Goal: Information Seeking & Learning: Learn about a topic

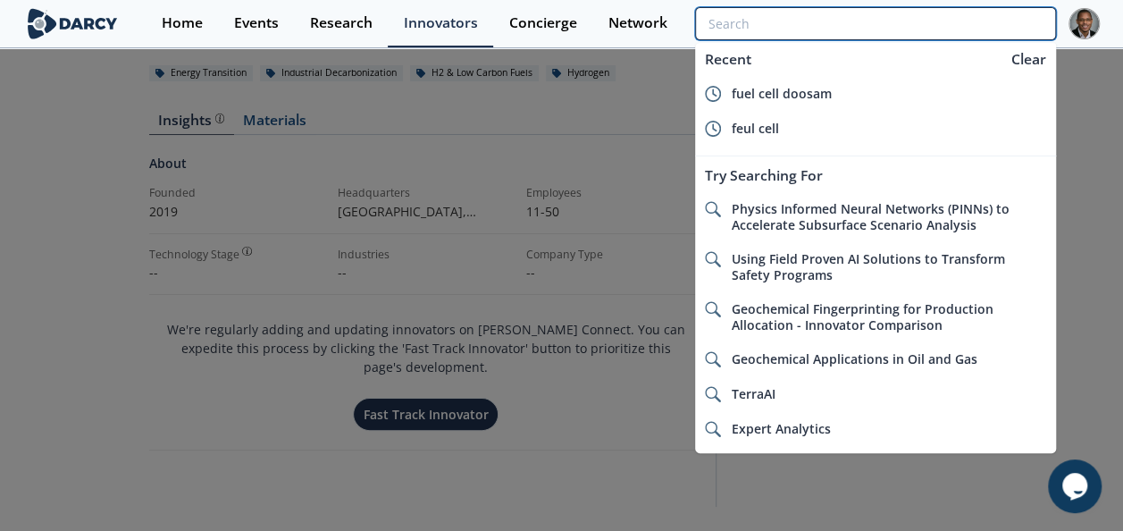
click at [954, 19] on input "search" at bounding box center [875, 23] width 360 height 33
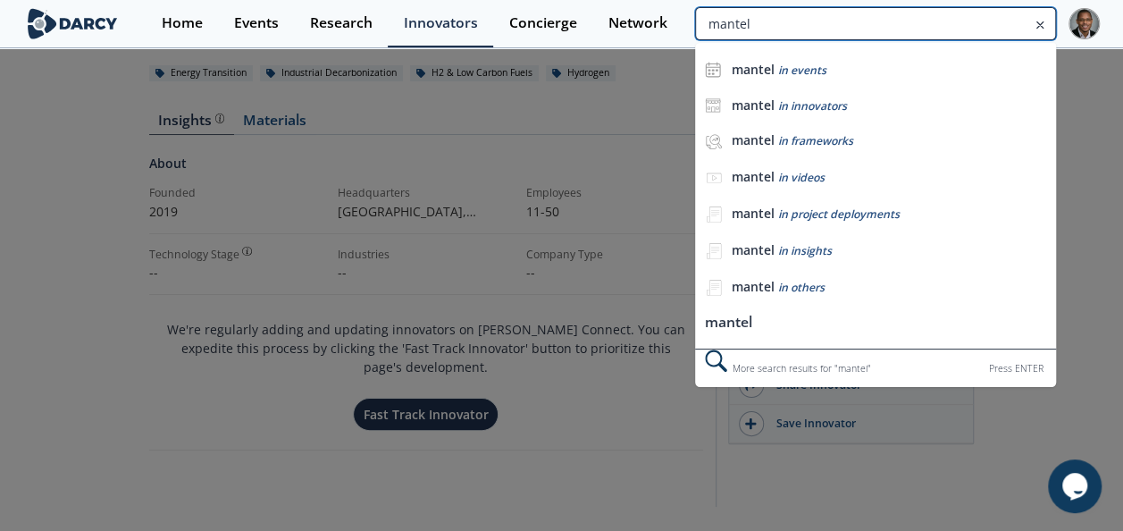
type input "mantel"
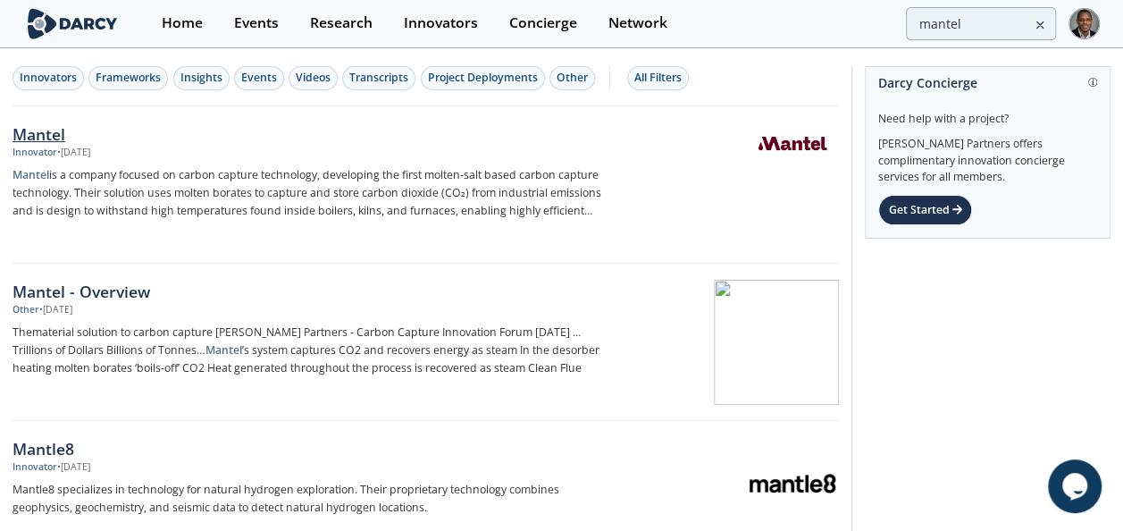
click at [43, 146] on div "Innovator" at bounding box center [35, 153] width 45 height 14
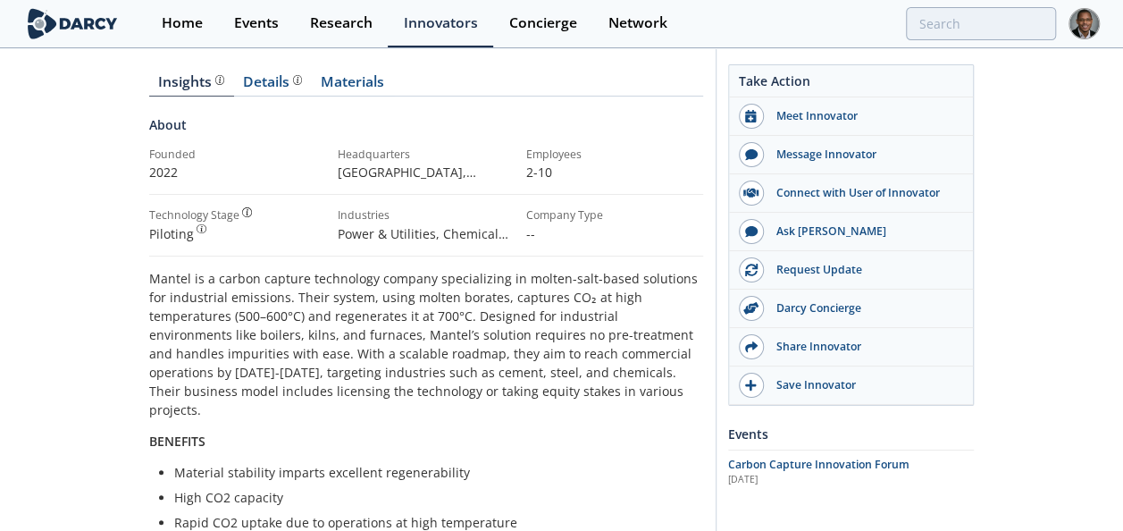
scroll to position [239, 0]
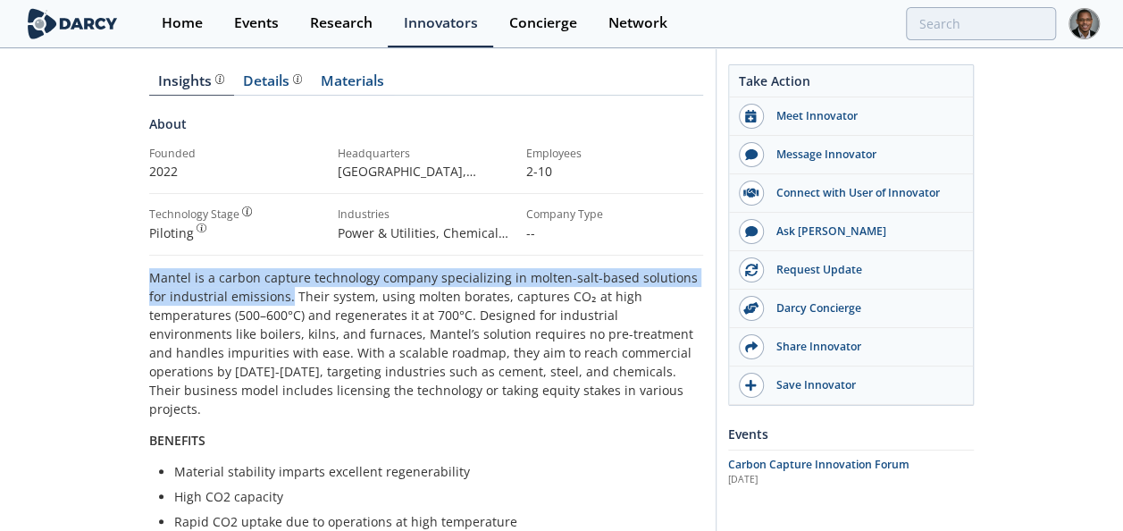
drag, startPoint x: 150, startPoint y: 276, endPoint x: 268, endPoint y: 291, distance: 118.9
click at [268, 291] on p "Mantel is a carbon capture technology company specializing in molten-salt-based…" at bounding box center [426, 343] width 554 height 150
click at [270, 88] on div "Details" at bounding box center [272, 81] width 59 height 14
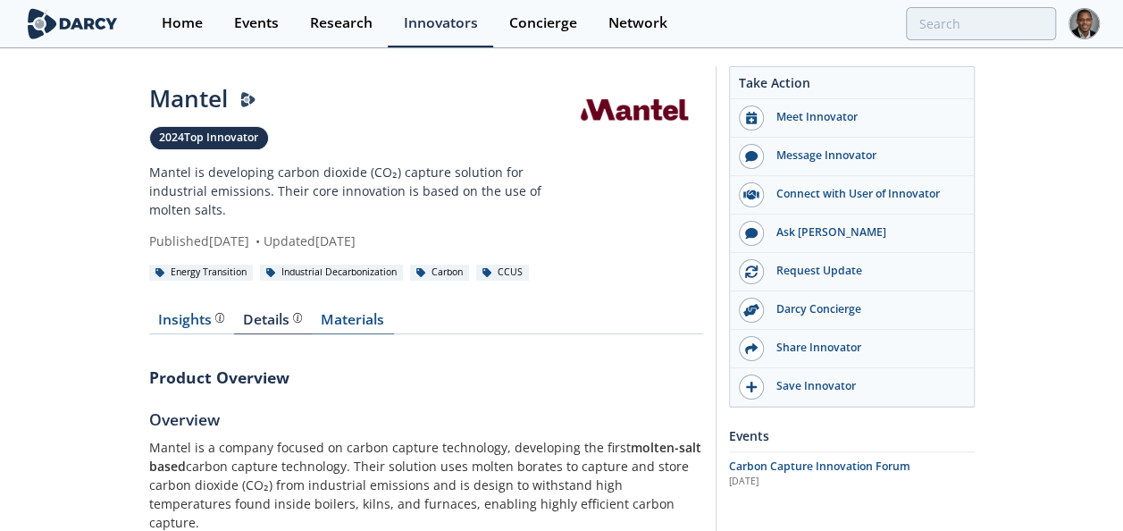
click at [351, 317] on link "Materials" at bounding box center [353, 323] width 82 height 21
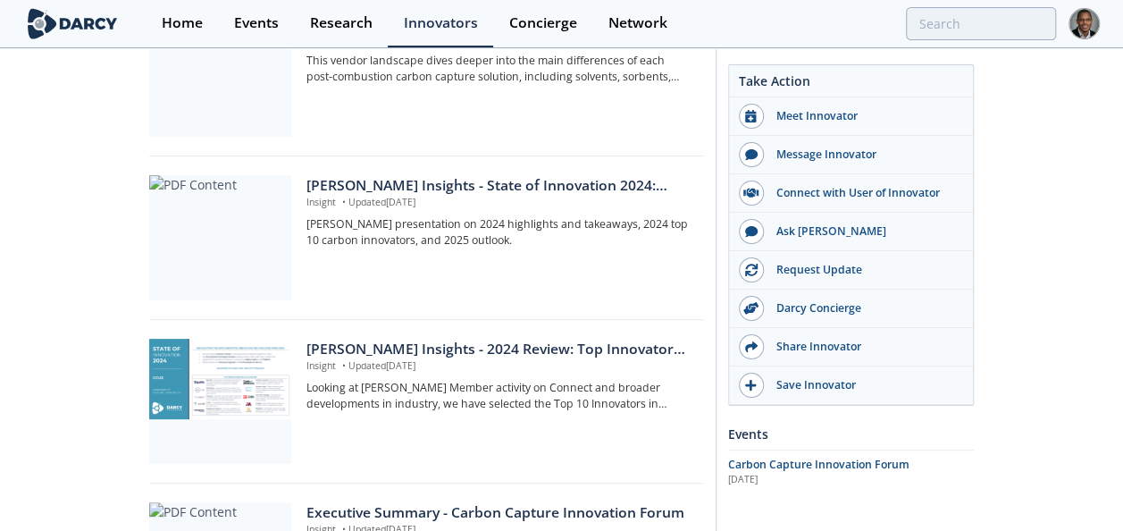
scroll to position [416, 0]
click at [389, 343] on div "Darcy Insights - 2024 Review: Top Innovators in Carbon" at bounding box center [497, 348] width 383 height 21
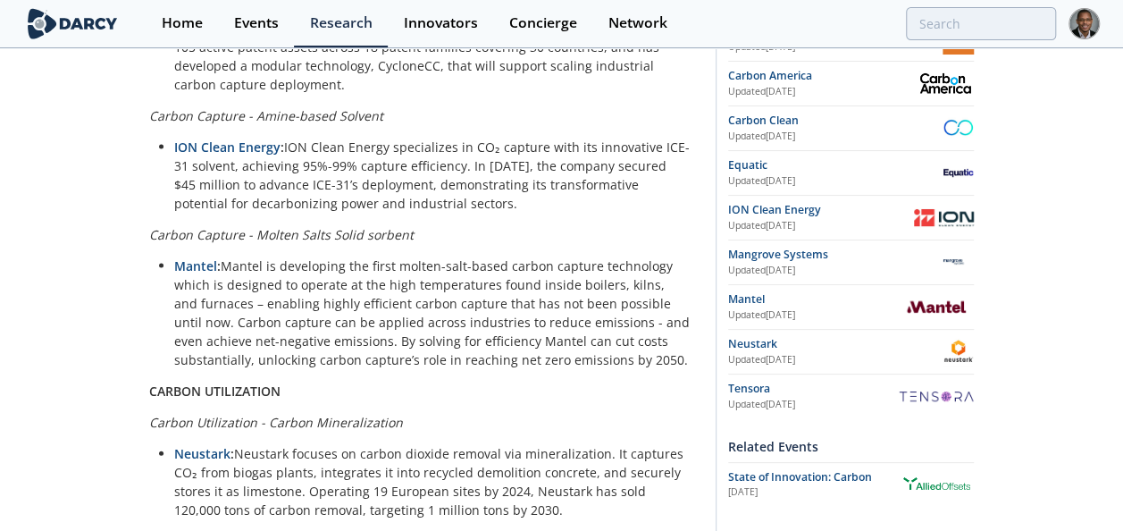
scroll to position [1729, 0]
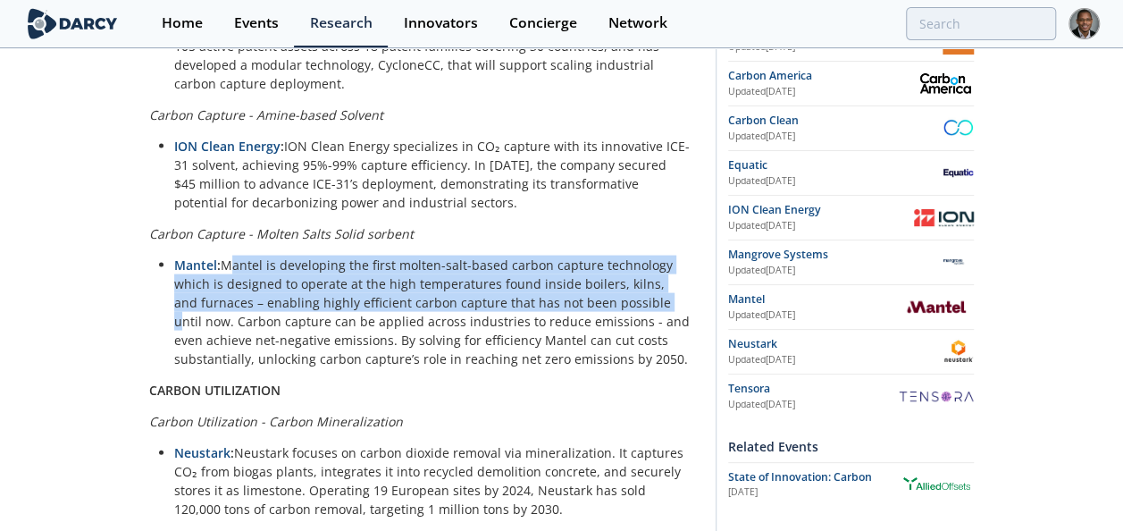
drag, startPoint x: 226, startPoint y: 208, endPoint x: 628, endPoint y: 250, distance: 404.2
click at [628, 256] on li "Mantel : Mantel is developing the first molten-salt-based carbon capture techno…" at bounding box center [432, 312] width 516 height 113
copy li "Mantel is developing the first molten-salt-based carbon capture technology whic…"
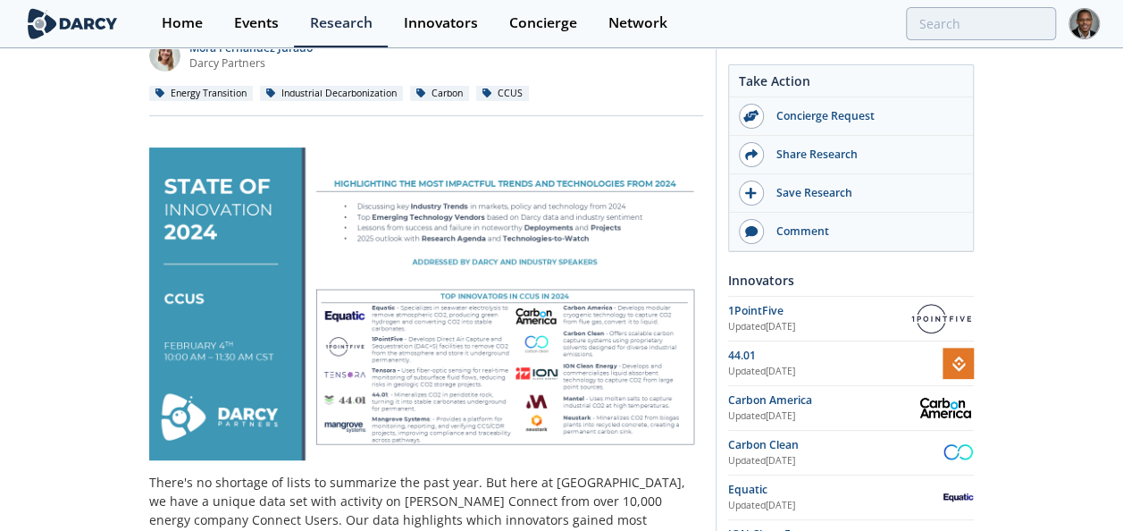
scroll to position [189, 0]
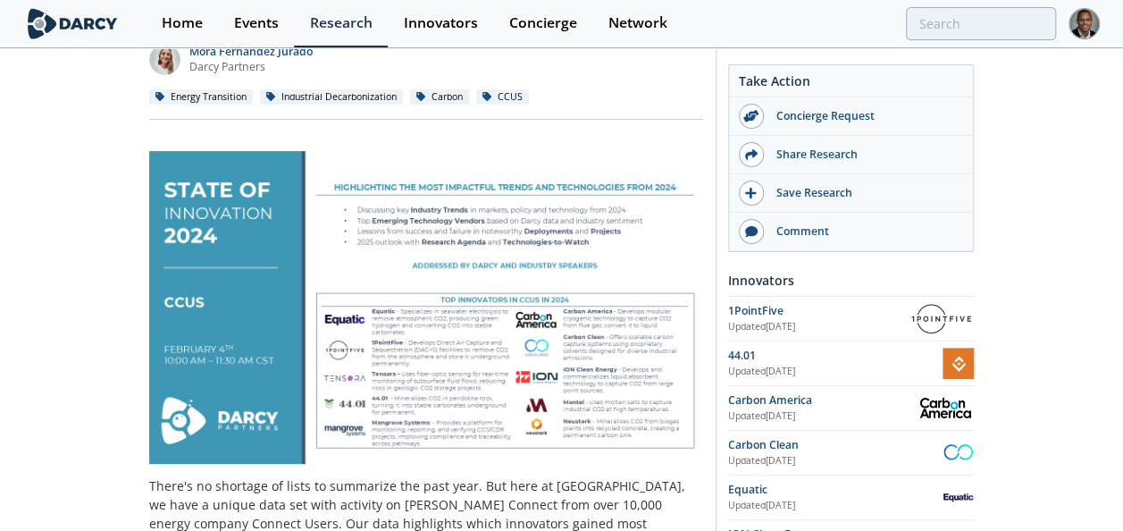
click at [434, 301] on img at bounding box center [426, 307] width 554 height 313
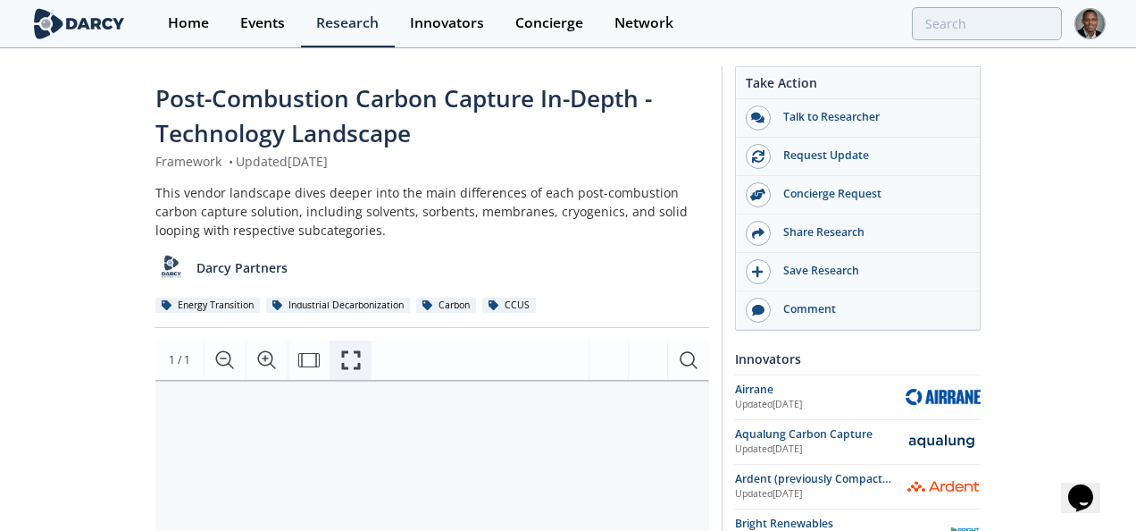
click at [354, 360] on icon "Fullscreen" at bounding box center [350, 359] width 21 height 21
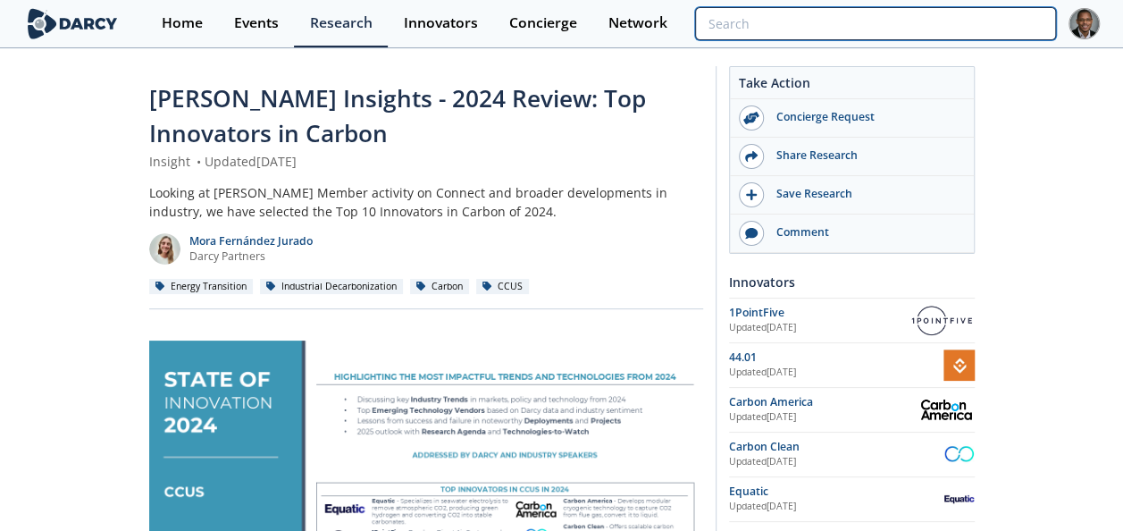
click at [963, 22] on input "search" at bounding box center [875, 23] width 360 height 33
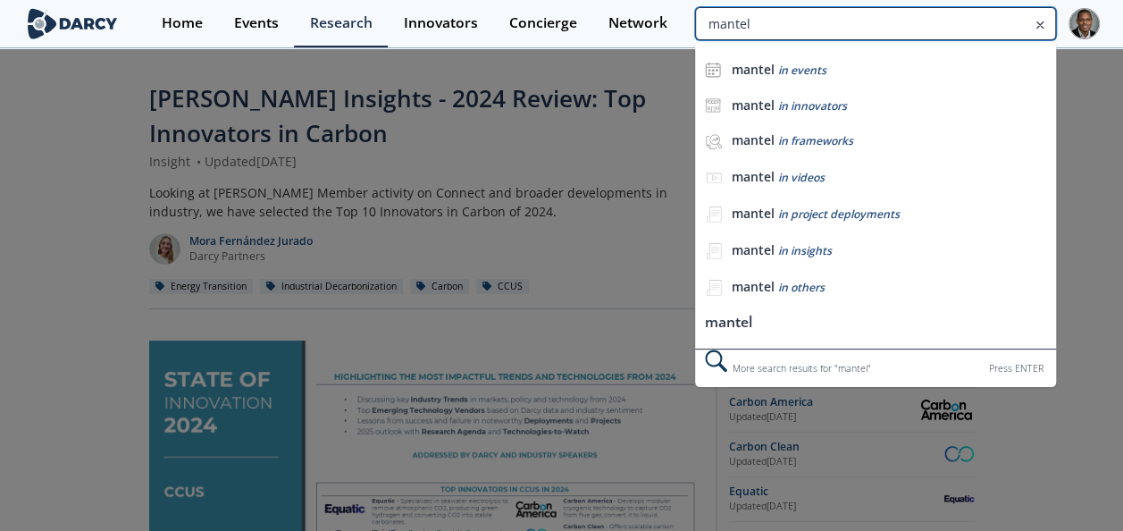
type input "mantel"
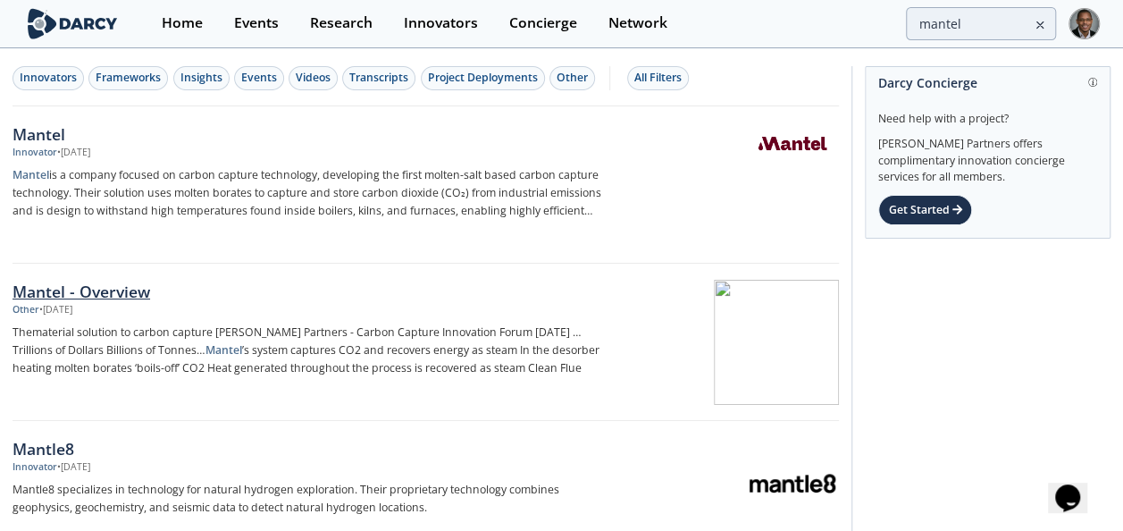
click at [60, 289] on div "Mantel - Overview" at bounding box center [307, 291] width 589 height 23
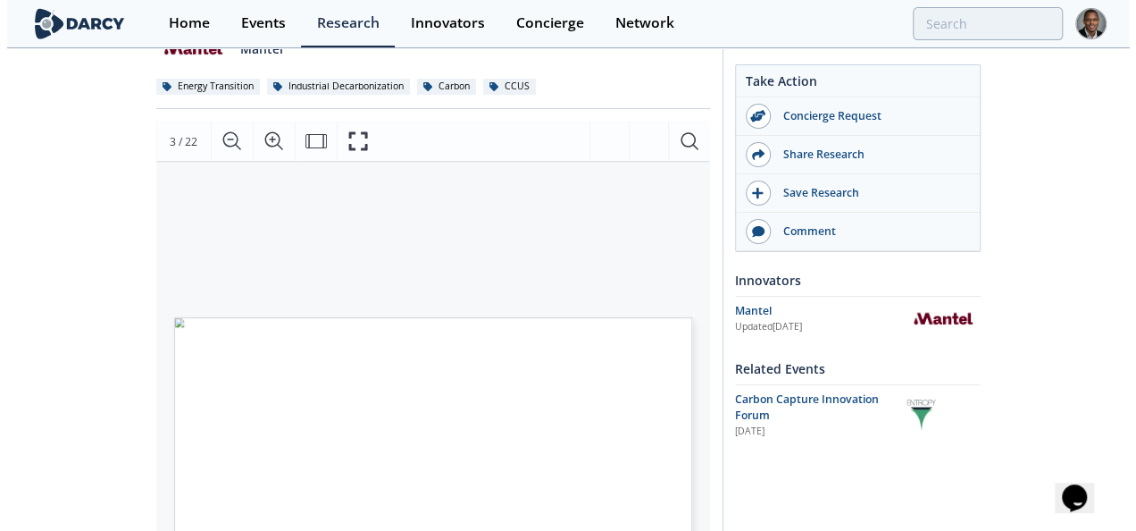
scroll to position [140, 0]
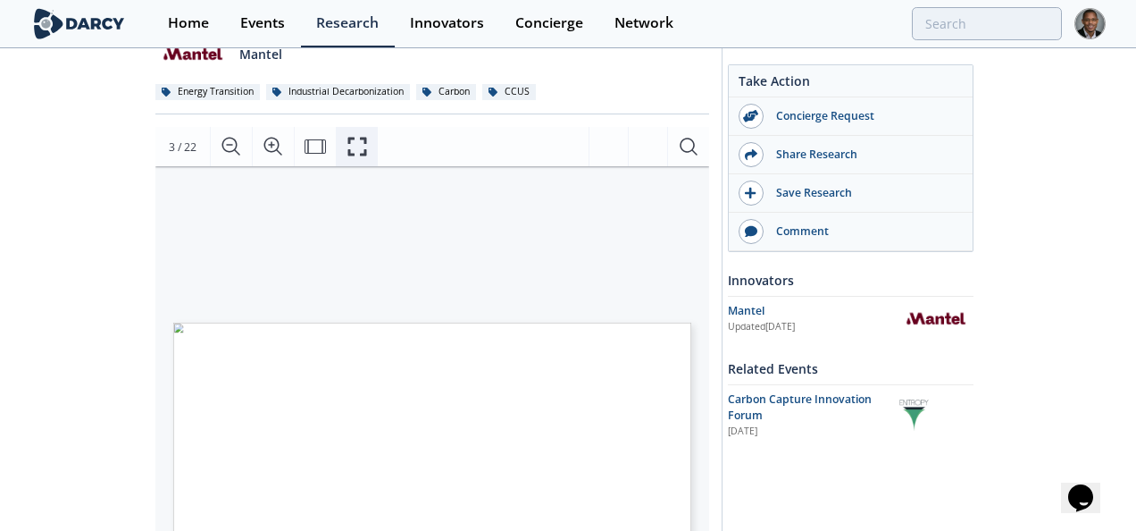
drag, startPoint x: 354, startPoint y: 149, endPoint x: 357, endPoint y: 214, distance: 65.3
click at [354, 149] on icon "Fullscreen" at bounding box center [357, 146] width 21 height 21
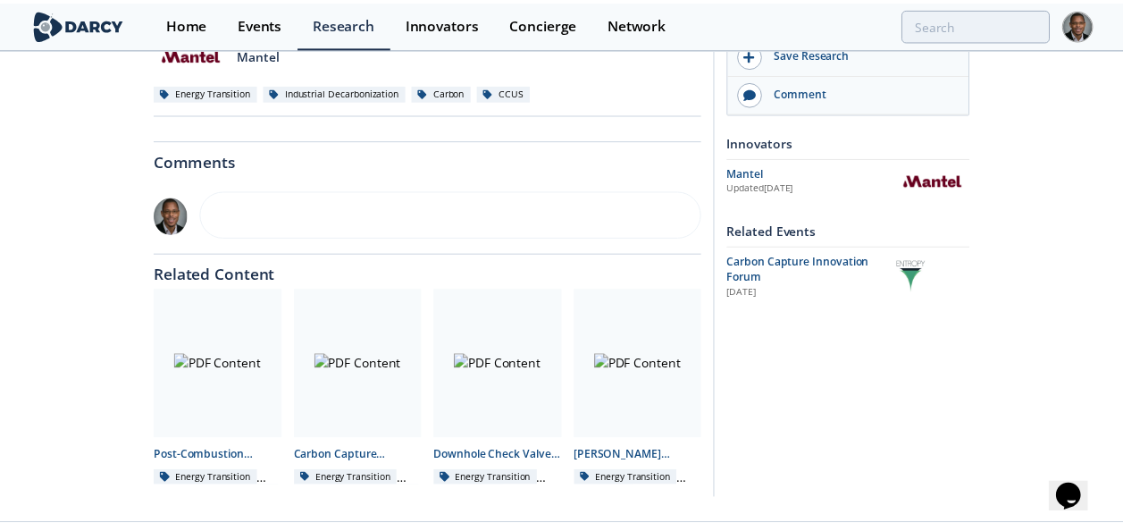
scroll to position [0, 0]
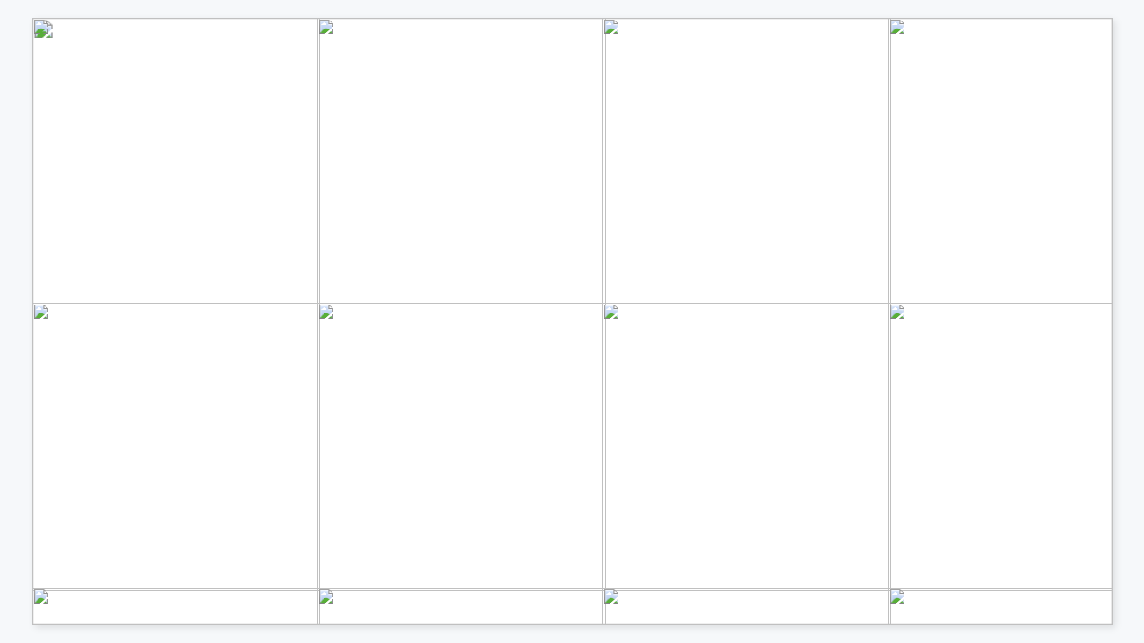
click at [209, 196] on div "Mantel’s system captures CO2 and recovers energy as steam In the desorber heati…" at bounding box center [712, 400] width 1360 height 765
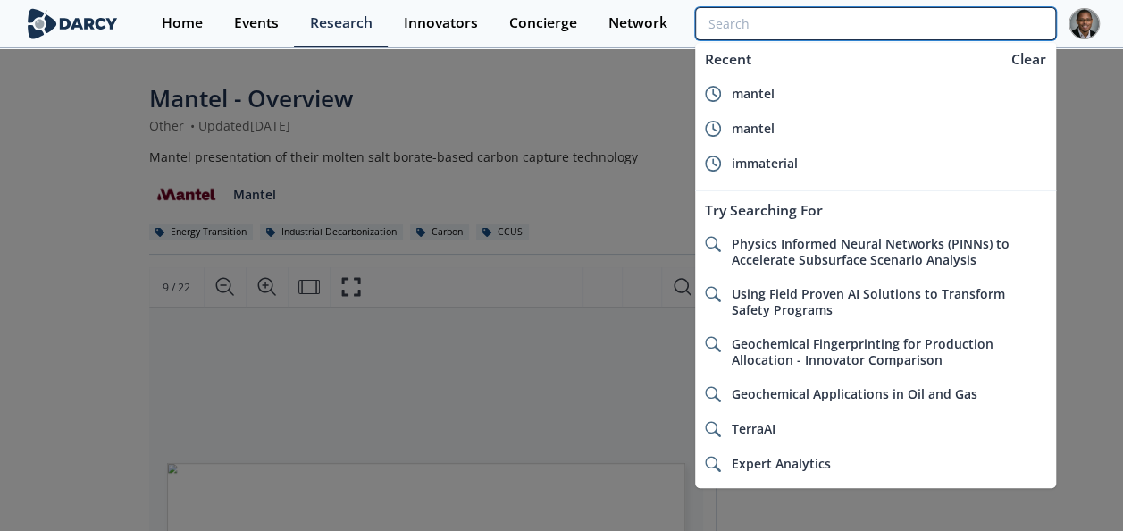
click at [981, 18] on input "search" at bounding box center [875, 23] width 360 height 33
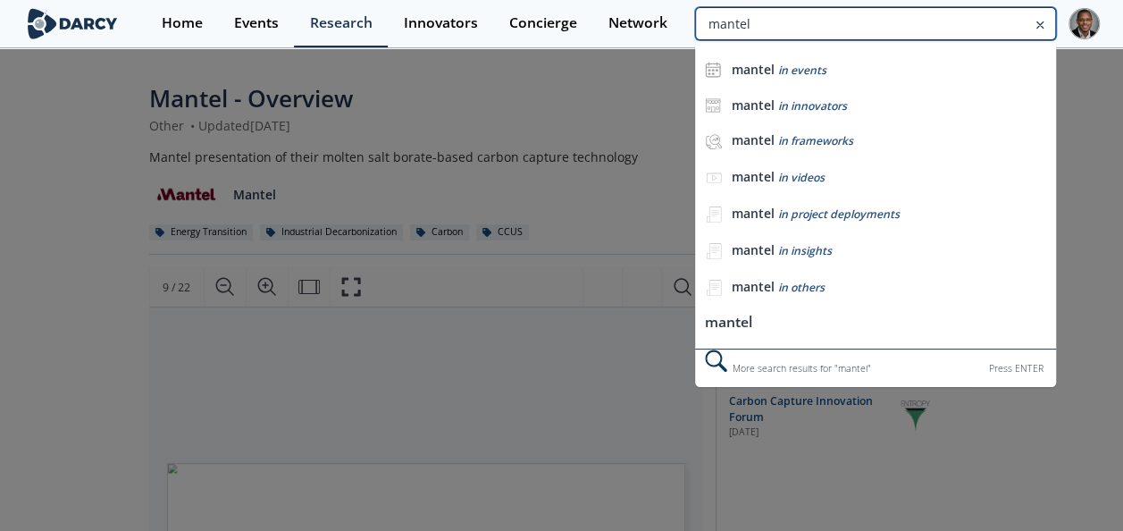
type input "mantel"
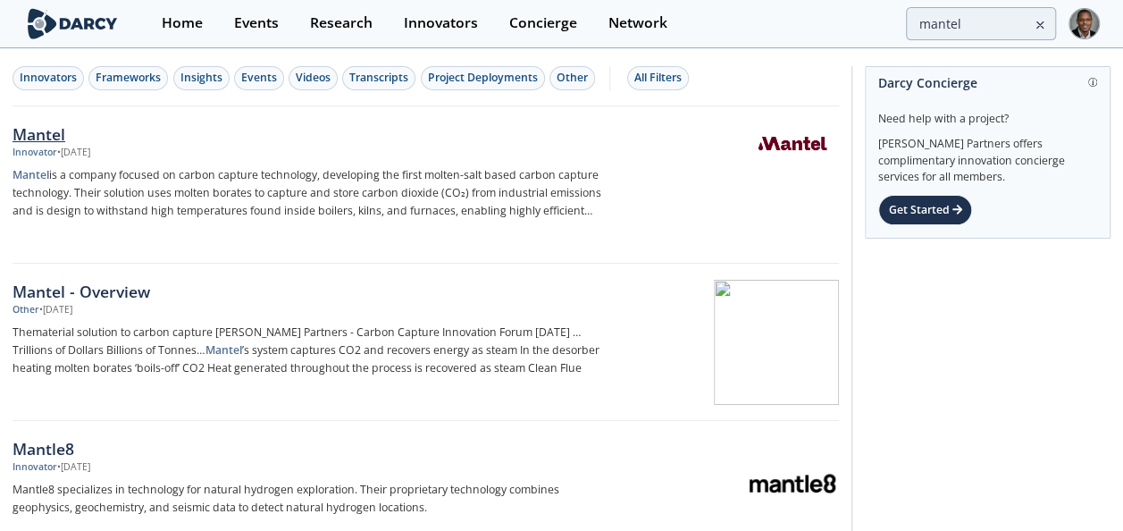
click at [48, 138] on div "Mantel" at bounding box center [307, 133] width 589 height 23
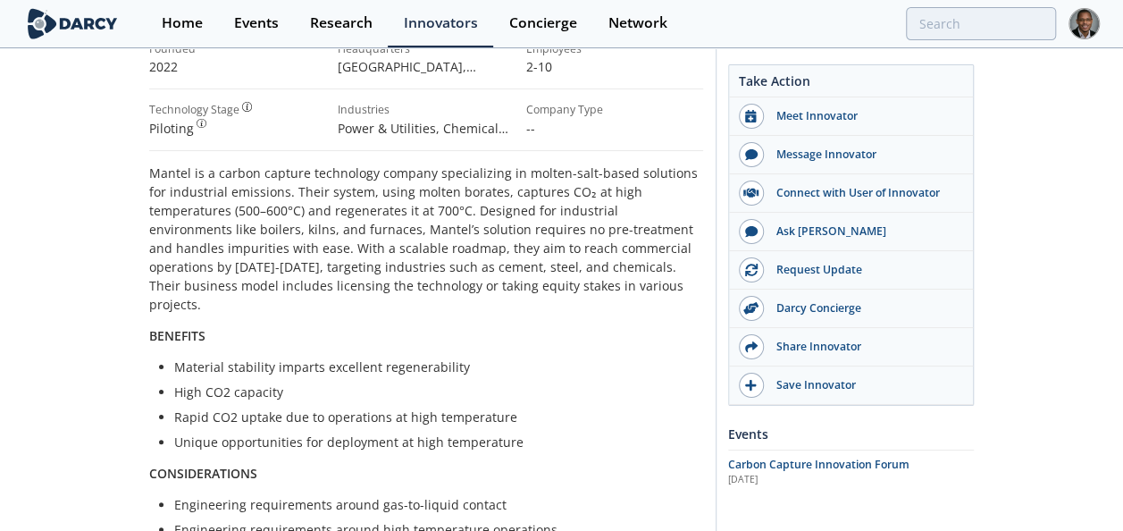
scroll to position [342, 0]
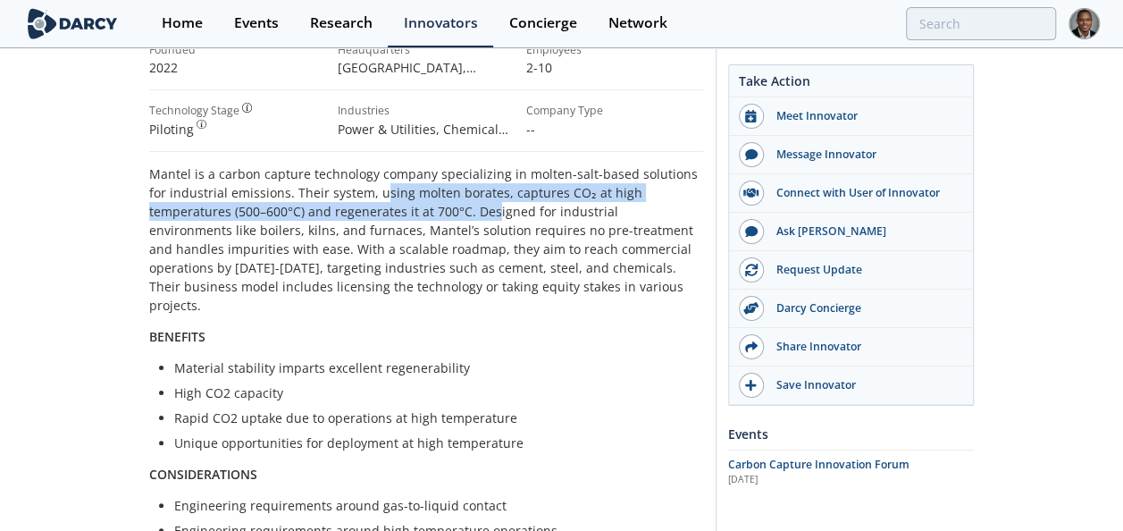
drag, startPoint x: 356, startPoint y: 186, endPoint x: 409, endPoint y: 218, distance: 61.8
click at [409, 218] on p "Mantel is a carbon capture technology company specializing in molten-salt-based…" at bounding box center [426, 239] width 554 height 150
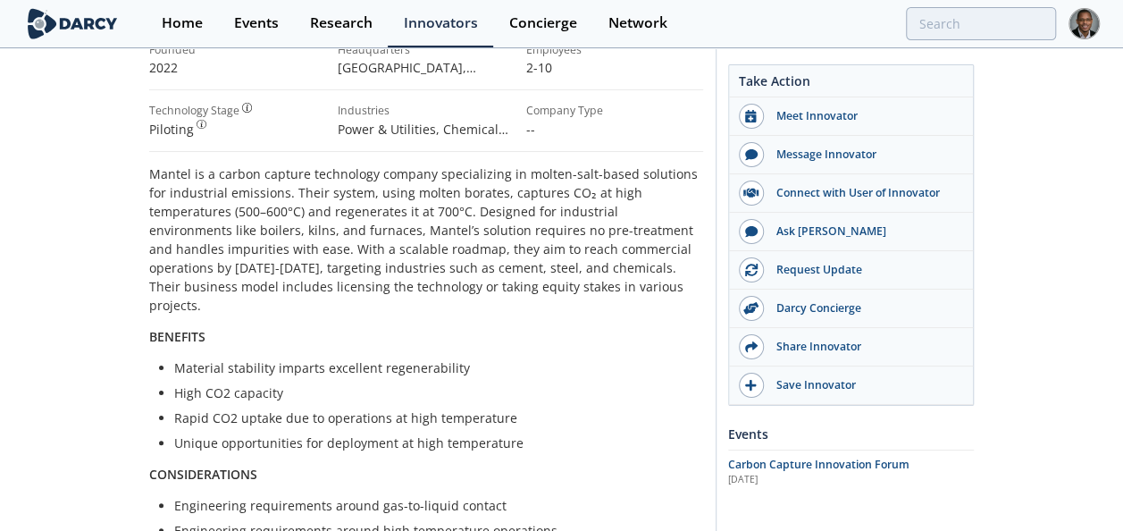
drag, startPoint x: 409, startPoint y: 218, endPoint x: 340, endPoint y: 193, distance: 74.0
click at [340, 193] on p "Mantel is a carbon capture technology company specializing in molten-salt-based…" at bounding box center [426, 239] width 554 height 150
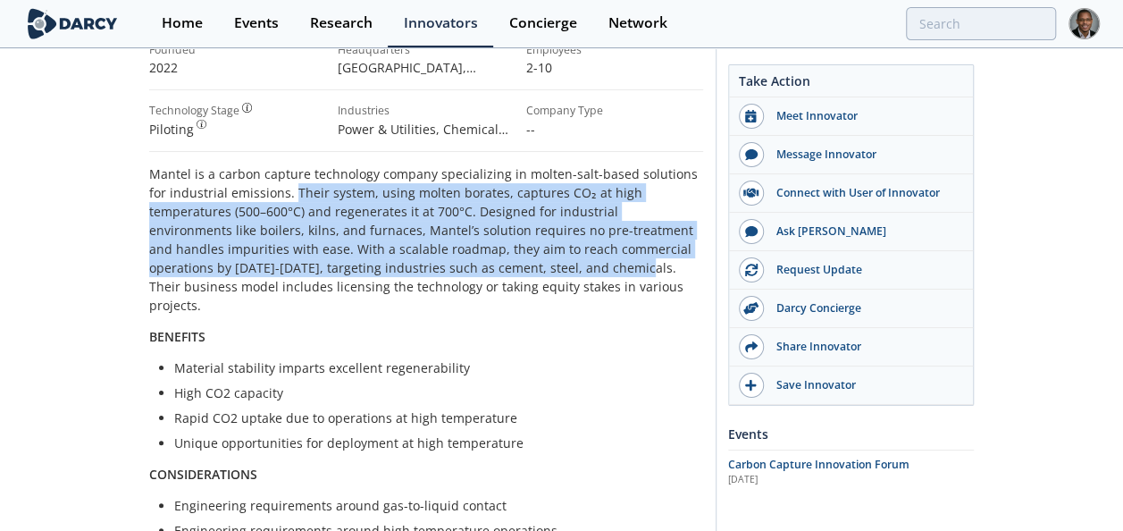
drag, startPoint x: 270, startPoint y: 188, endPoint x: 482, endPoint y: 264, distance: 226.1
click at [482, 264] on p "Mantel is a carbon capture technology company specializing in molten-salt-based…" at bounding box center [426, 239] width 554 height 150
copy p "Their system, using molten borates, captures CO₂ at high temperatures (500–600°…"
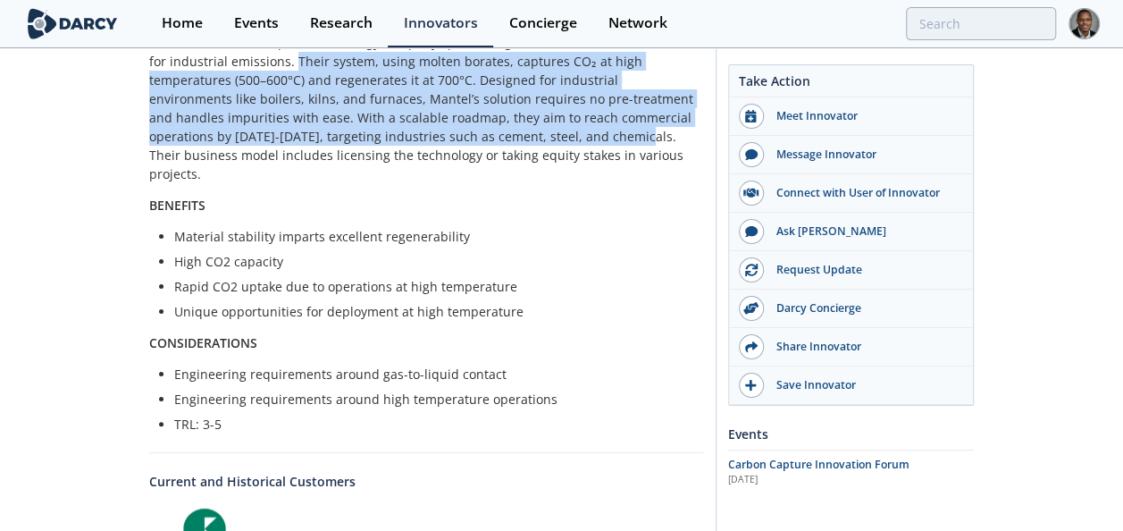
scroll to position [473, 0]
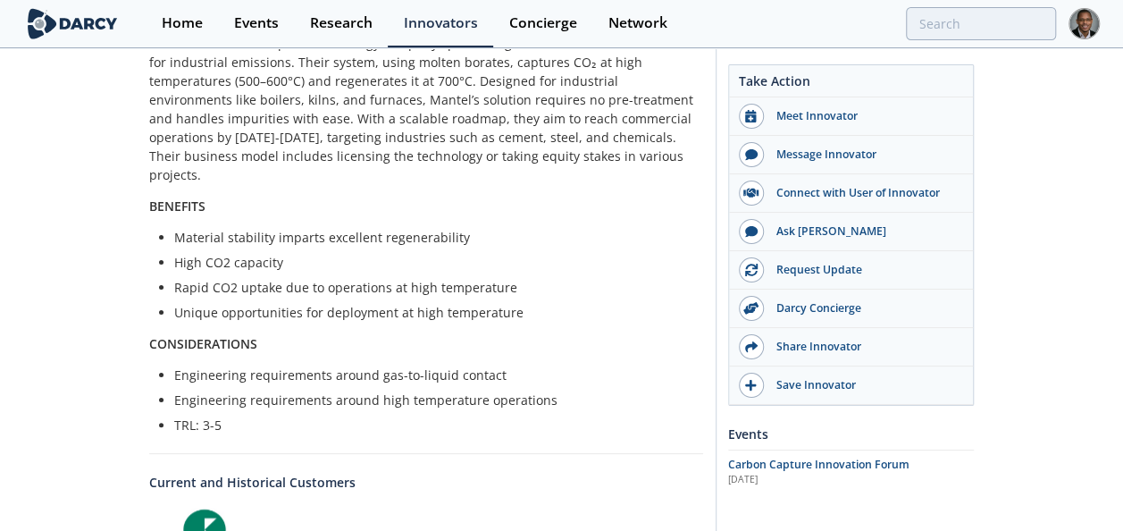
click at [239, 228] on p "Material stability imparts excellent regenerability" at bounding box center [432, 237] width 516 height 19
copy ul "Material stability imparts excellent regenerability"
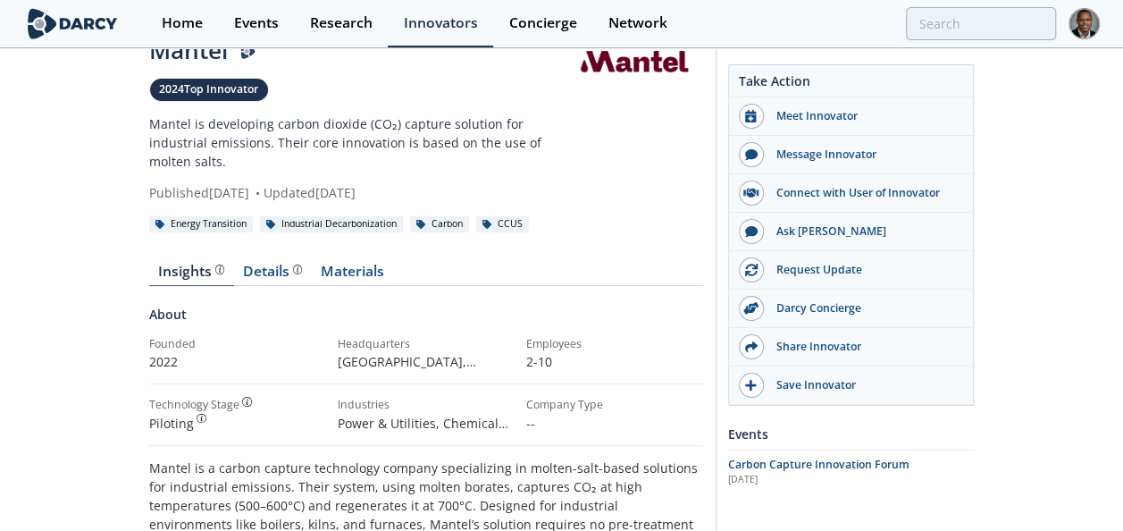
scroll to position [38, 0]
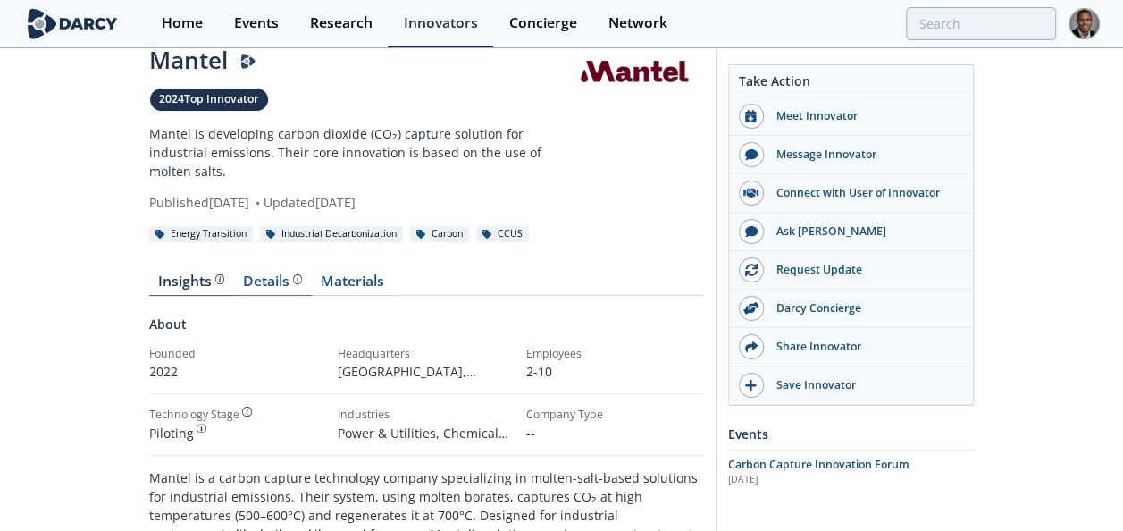
click at [264, 279] on div "Details" at bounding box center [272, 281] width 59 height 14
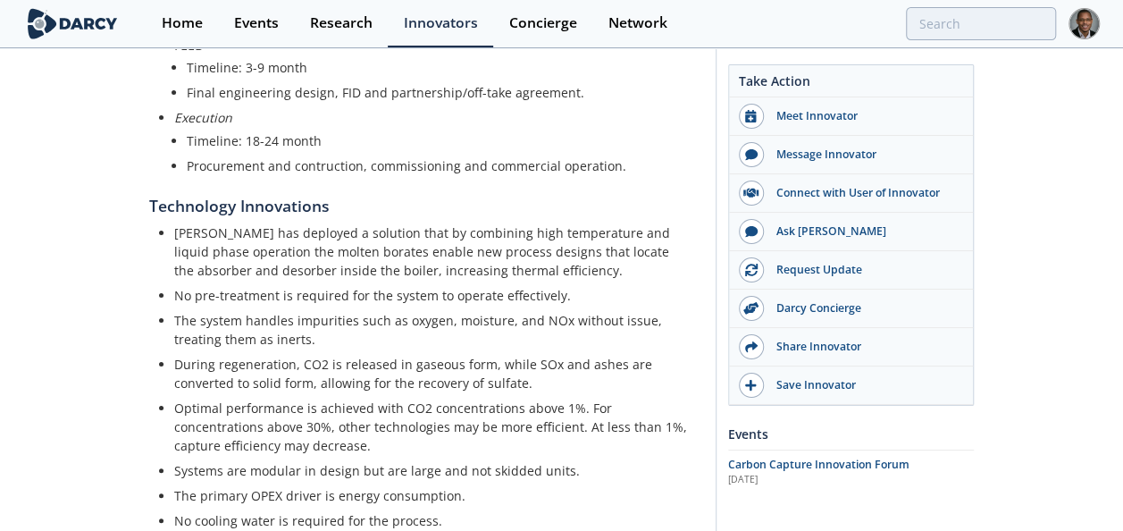
scroll to position [1595, 0]
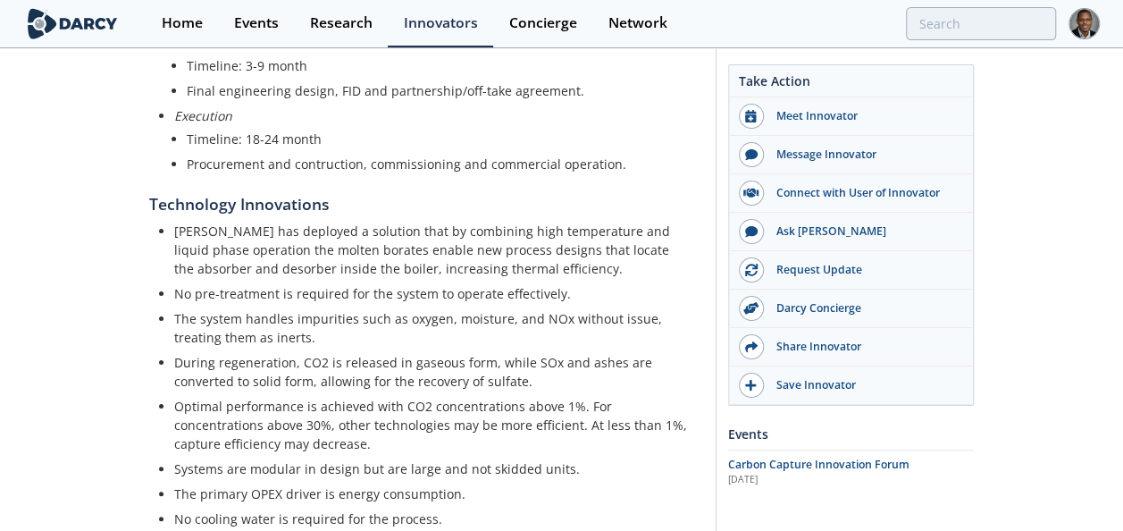
click at [264, 309] on p "The system handles impurities such as oxygen, moisture, and NOx without issue, …" at bounding box center [432, 328] width 516 height 38
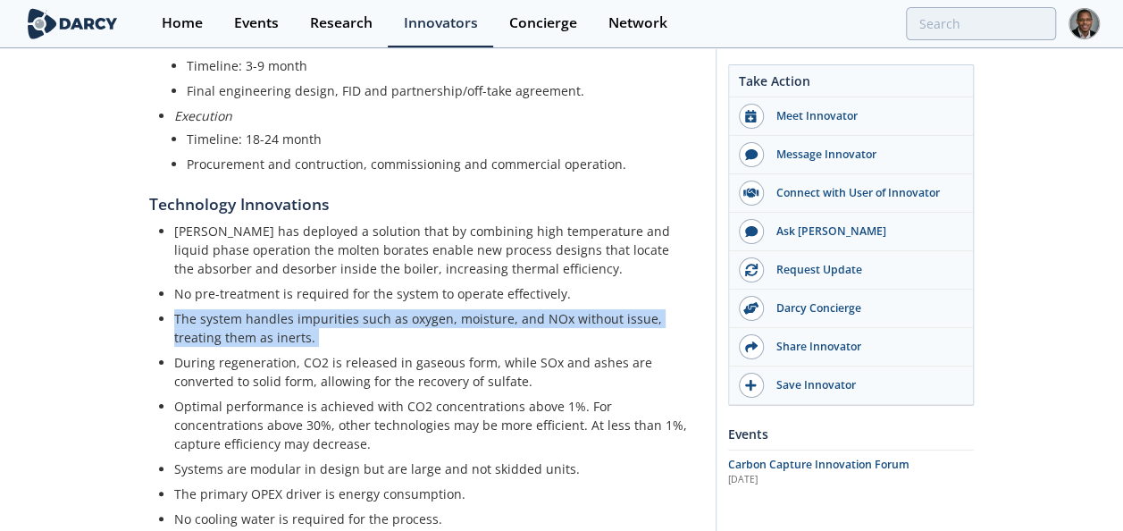
copy ul "The system handles impurities such as oxygen, moisture, and NOx without issue, …"
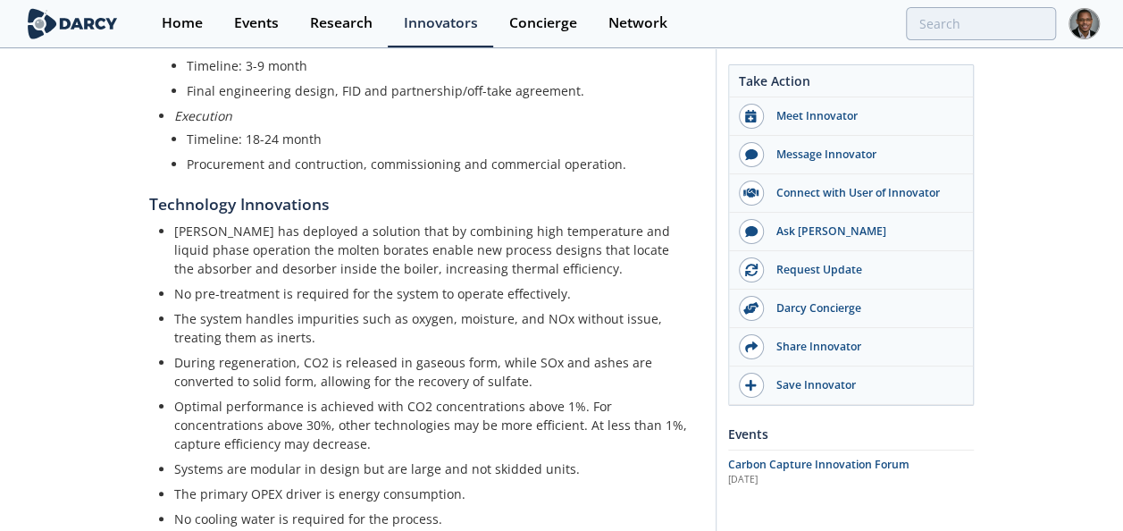
click at [533, 459] on p "Systems are modular in design but are large and not skidded units." at bounding box center [432, 468] width 516 height 19
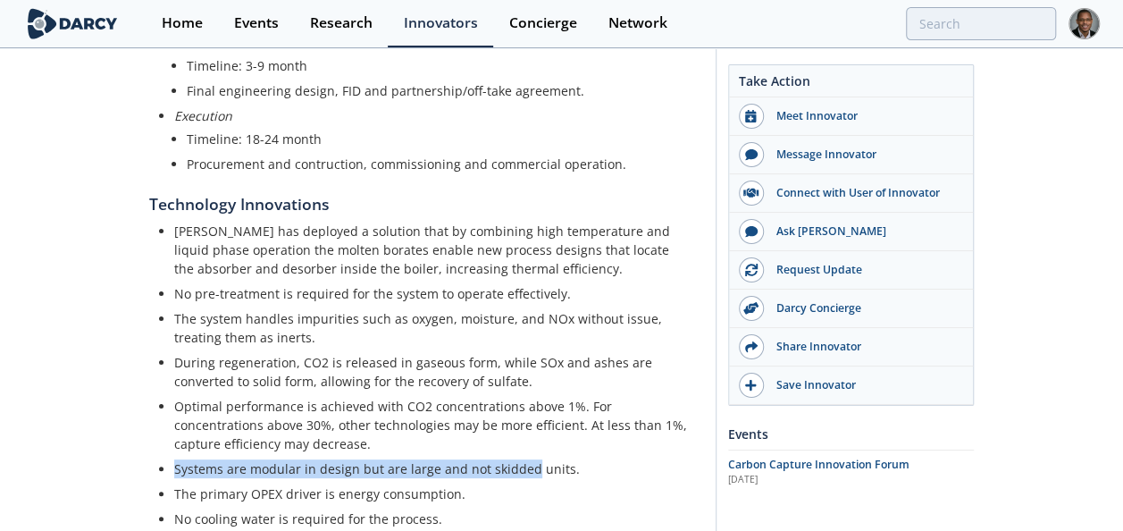
drag, startPoint x: 528, startPoint y: 429, endPoint x: 171, endPoint y: 425, distance: 357.4
click at [171, 425] on ul "Mantel has deployed a solution that by combining high temperature and liquid ph…" at bounding box center [426, 375] width 529 height 306
copy p "Systems are modular in design but are large and not skidded"
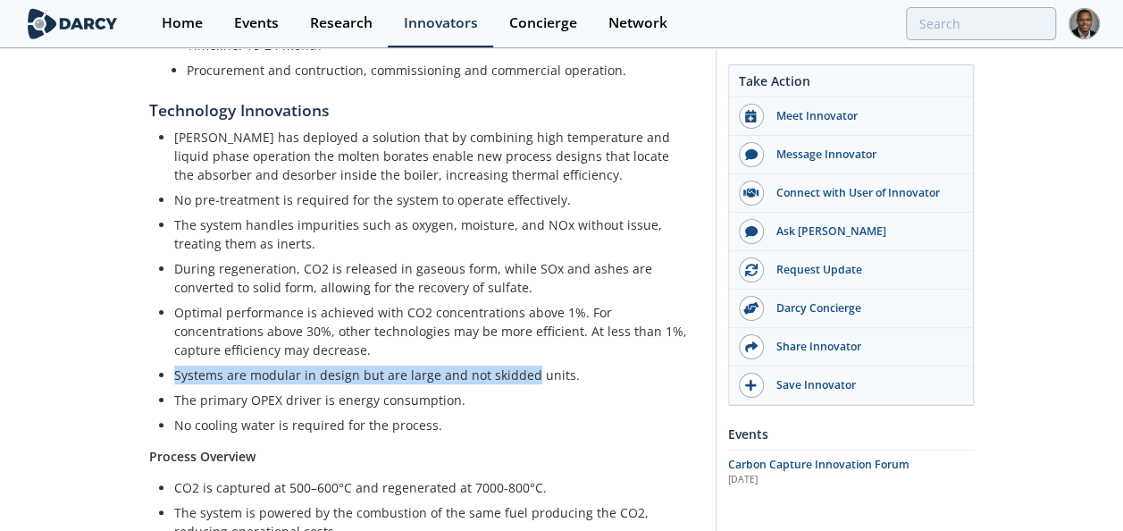
scroll to position [1690, 0]
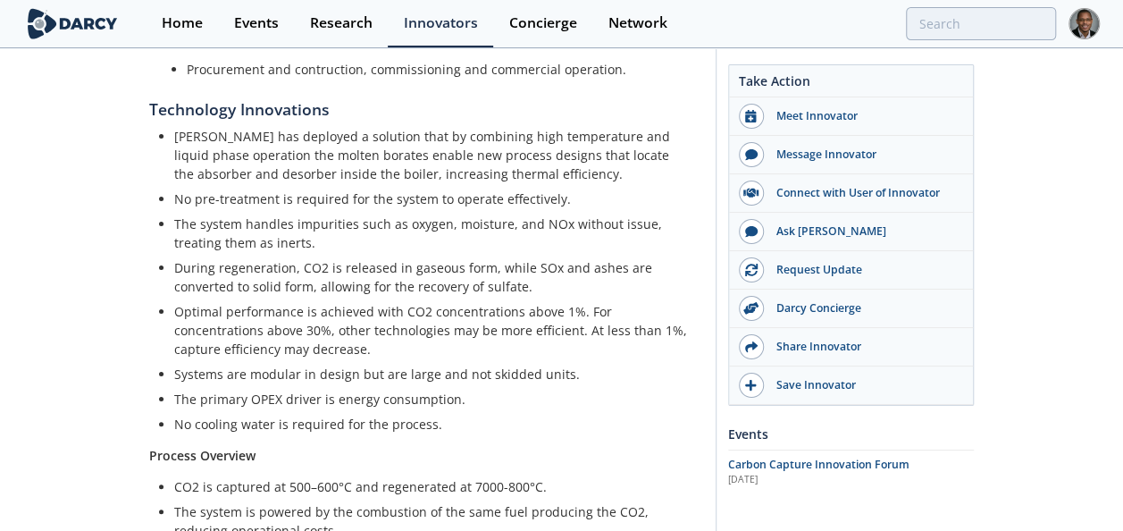
click at [229, 415] on p "No cooling water is required for the process." at bounding box center [432, 424] width 516 height 19
copy div "No cooling water is required for the process."
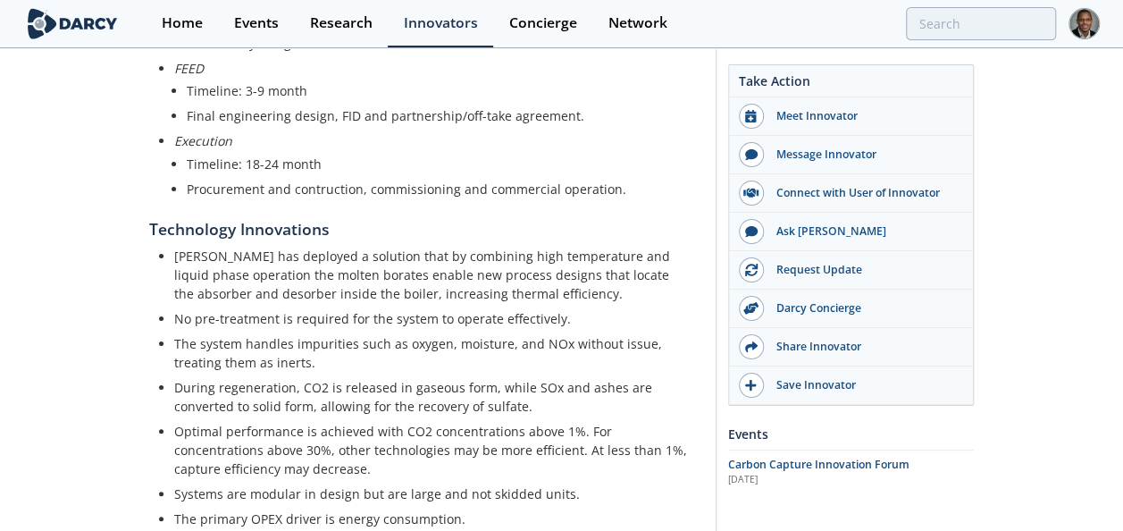
scroll to position [1569, 0]
click at [279, 379] on p "During regeneration, CO2 is released in gaseous form, while SOx and ashes are c…" at bounding box center [432, 398] width 516 height 38
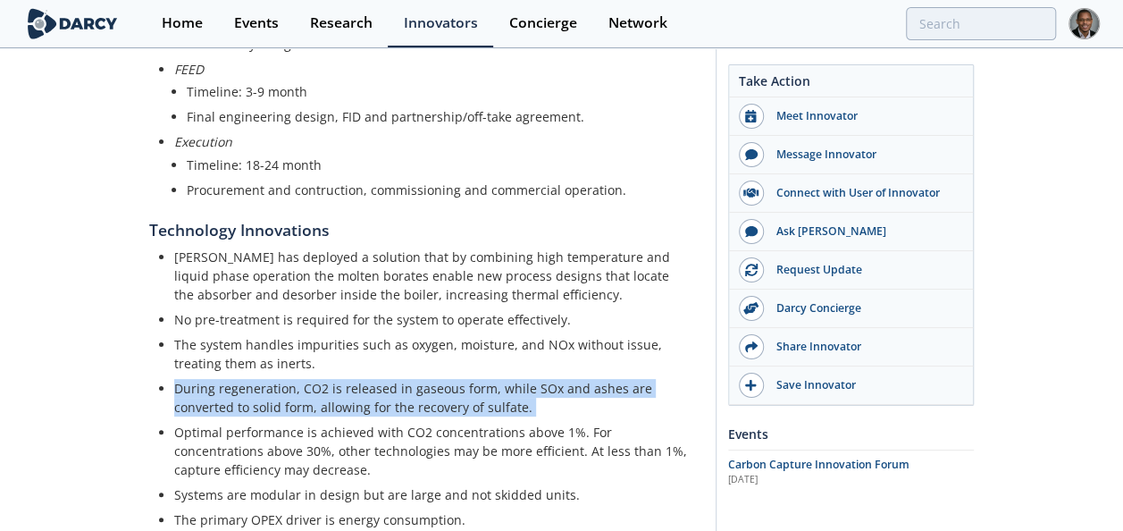
copy ul "During regeneration, CO2 is released in gaseous form, while SOx and ashes are c…"
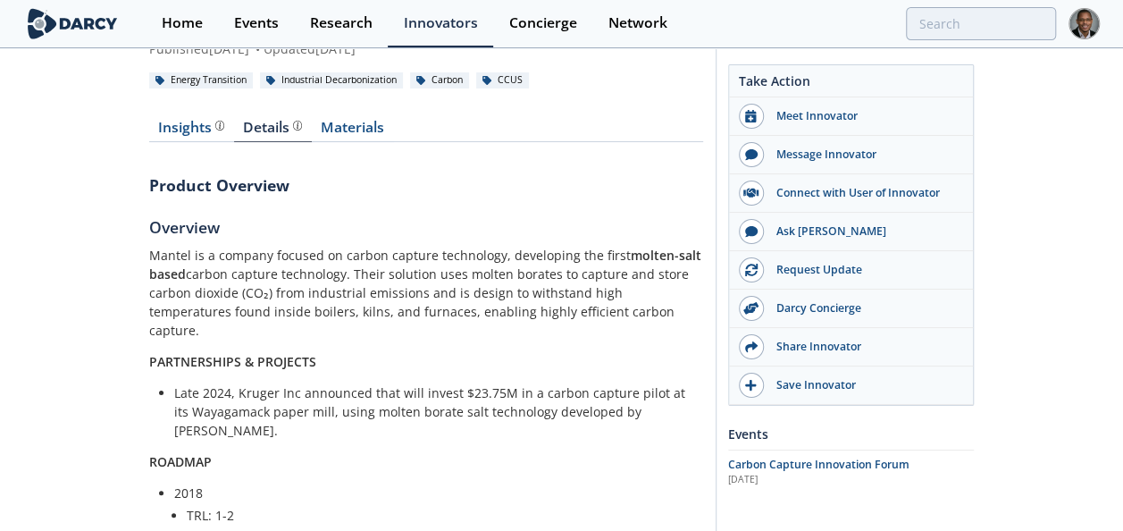
scroll to position [184, 0]
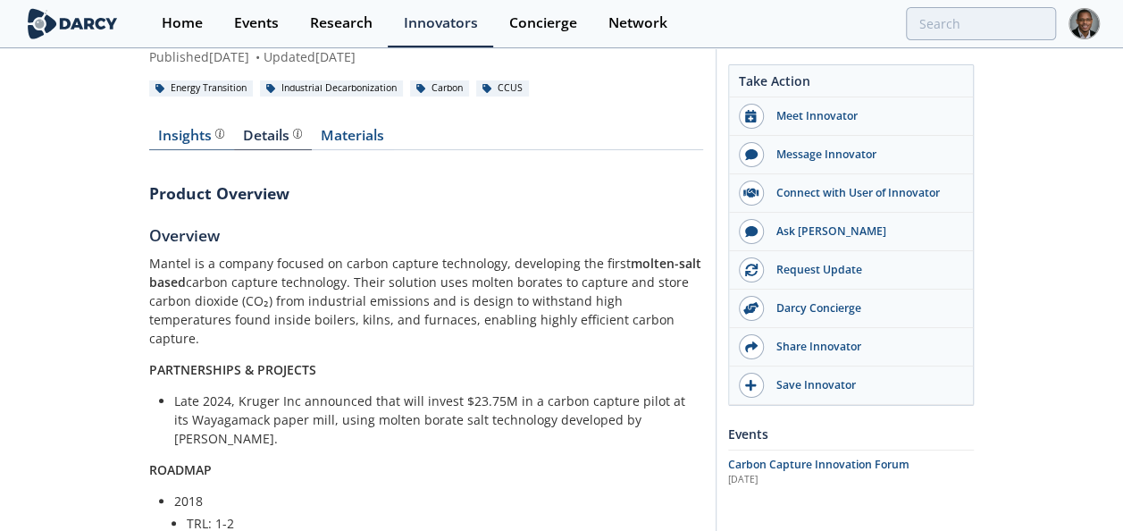
click at [205, 132] on div "Insights The Darcy Research team’s summarized opinion of the innovator, the com…" at bounding box center [191, 136] width 66 height 14
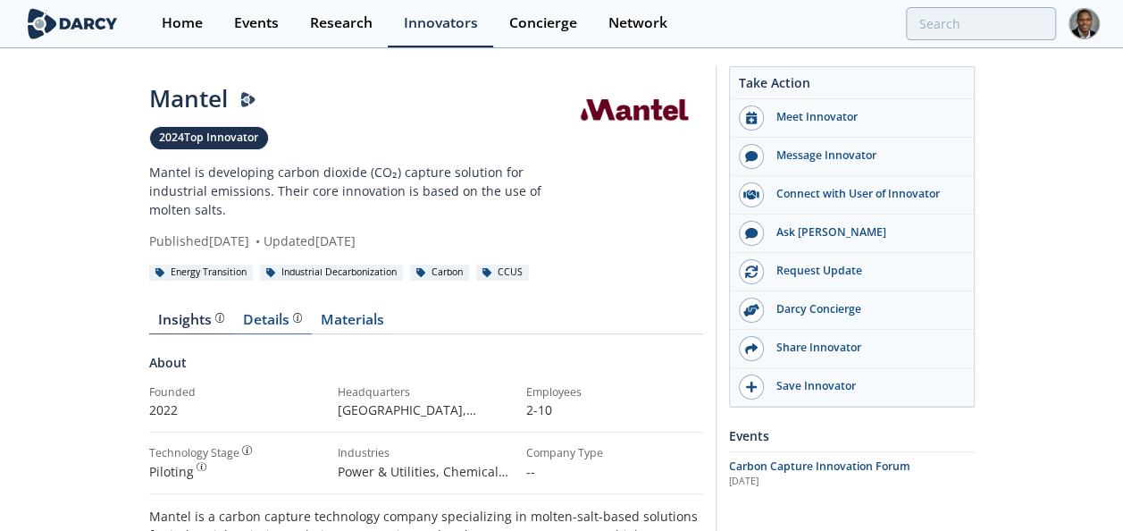
click at [262, 319] on div "Details" at bounding box center [272, 320] width 59 height 14
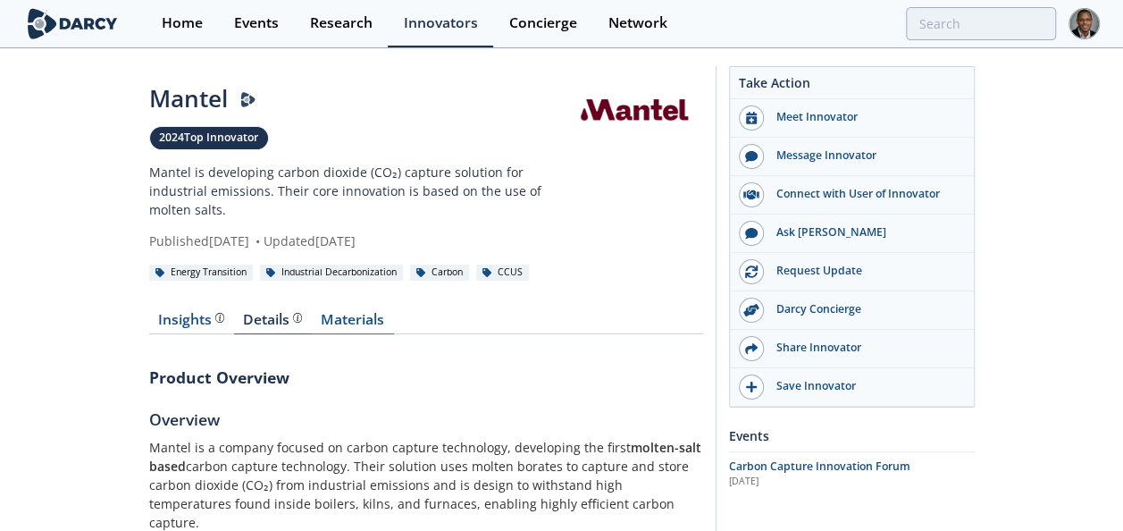
click at [345, 314] on link "Materials" at bounding box center [353, 323] width 82 height 21
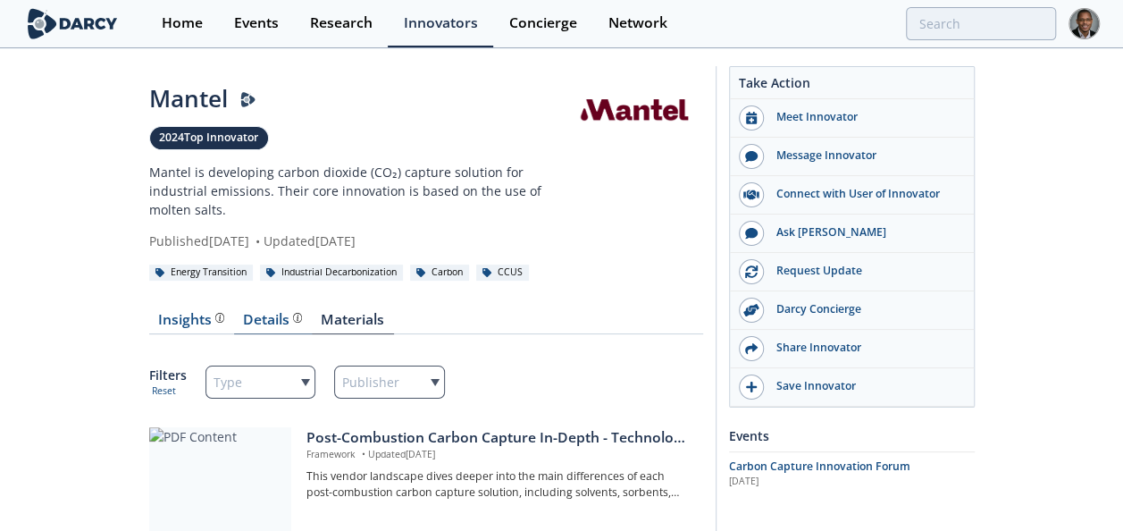
click at [277, 315] on div "Details Product overview, business model, technology and applications as added …" at bounding box center [272, 320] width 59 height 14
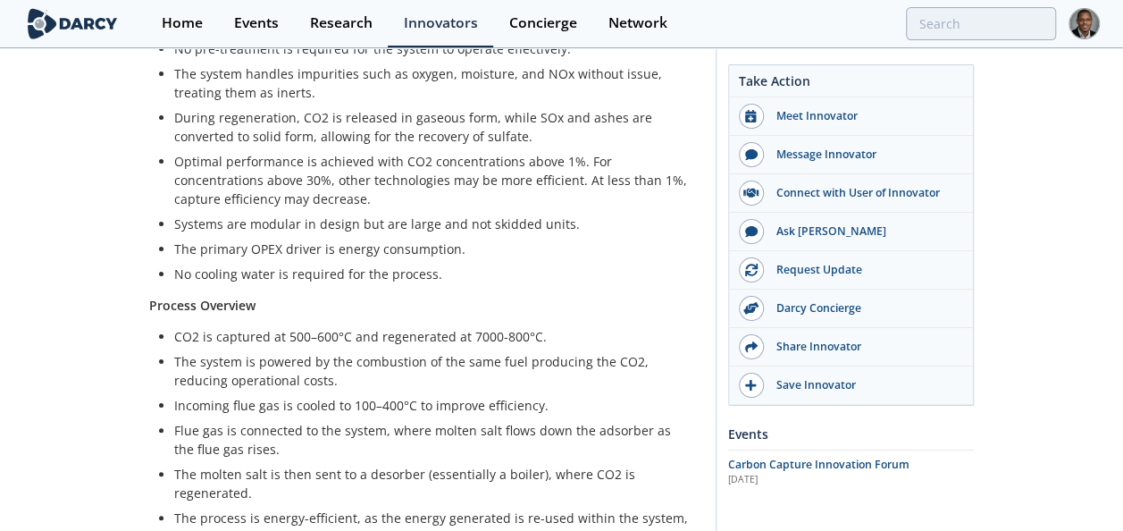
scroll to position [1841, 0]
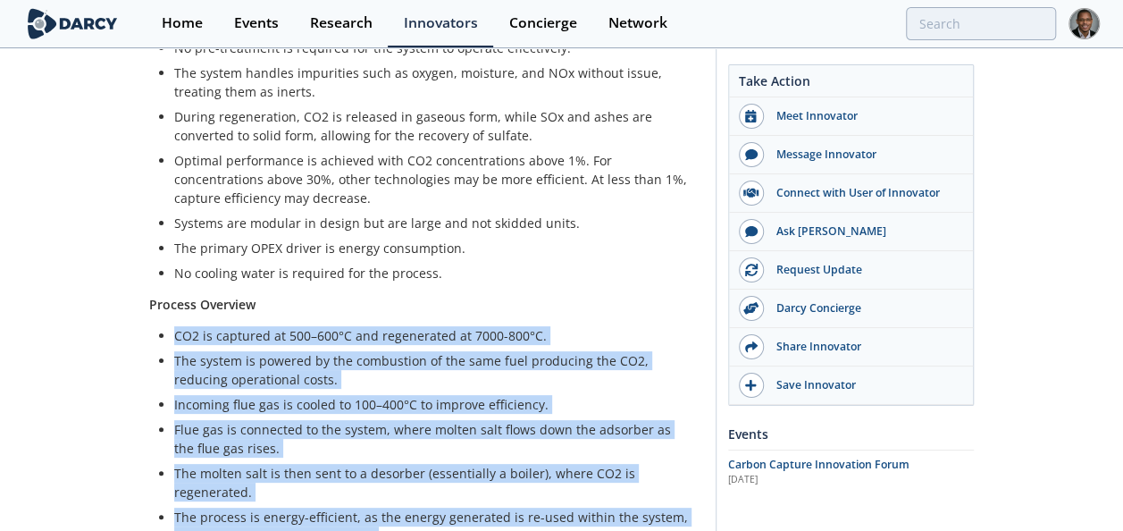
drag, startPoint x: 380, startPoint y: 499, endPoint x: 166, endPoint y: 295, distance: 295.7
click at [166, 326] on ul "CO2 is captured at 500–600°C and regenerated at 7000-800°C. The system is power…" at bounding box center [426, 435] width 529 height 219
copy ul "CO2 is captured at 500–600°C and regenerated at 7000-800°C. The system is power…"
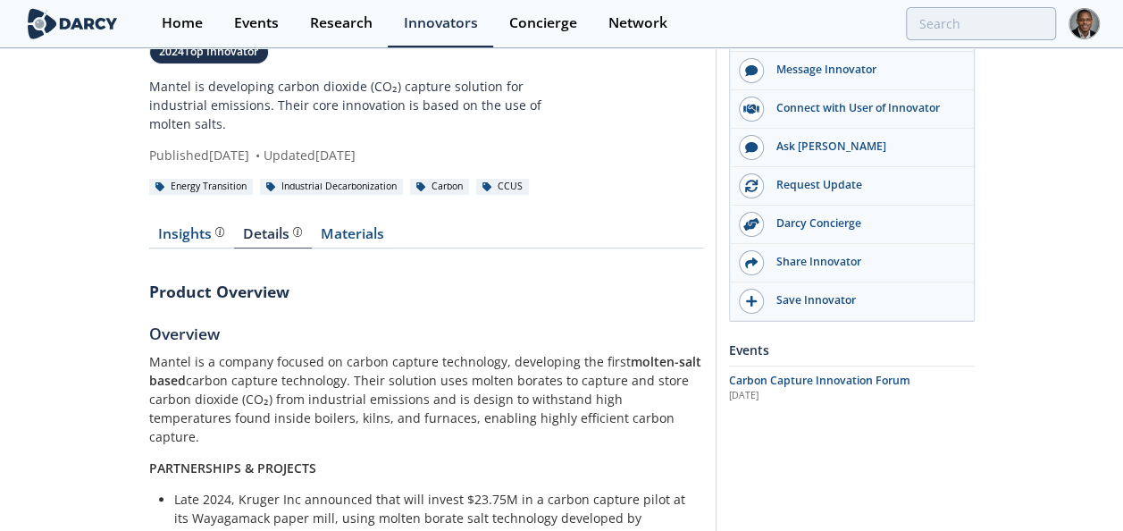
scroll to position [0, 0]
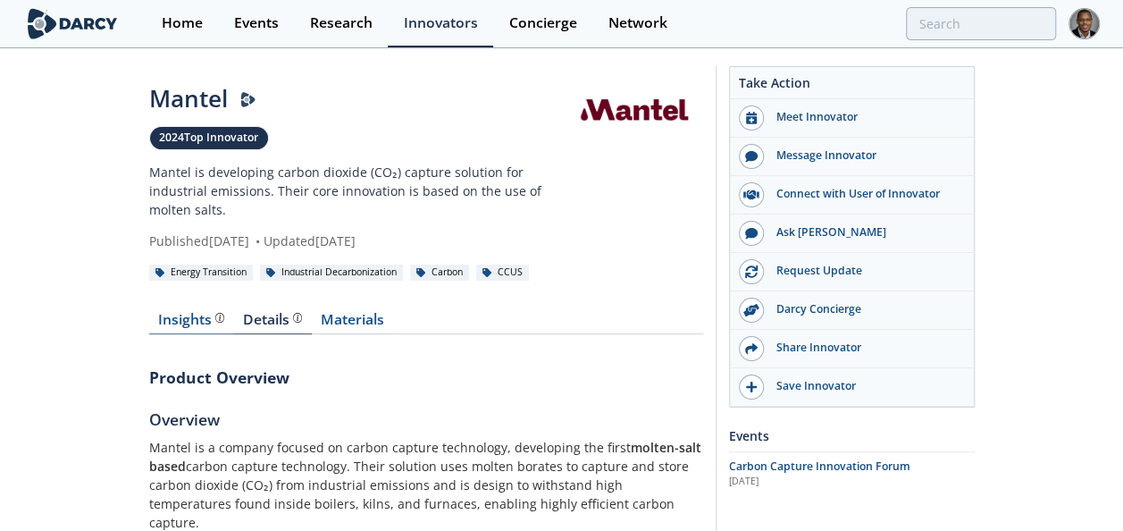
click at [203, 321] on div "Insights The Darcy Research team’s summarized opinion of the innovator, the com…" at bounding box center [191, 320] width 66 height 14
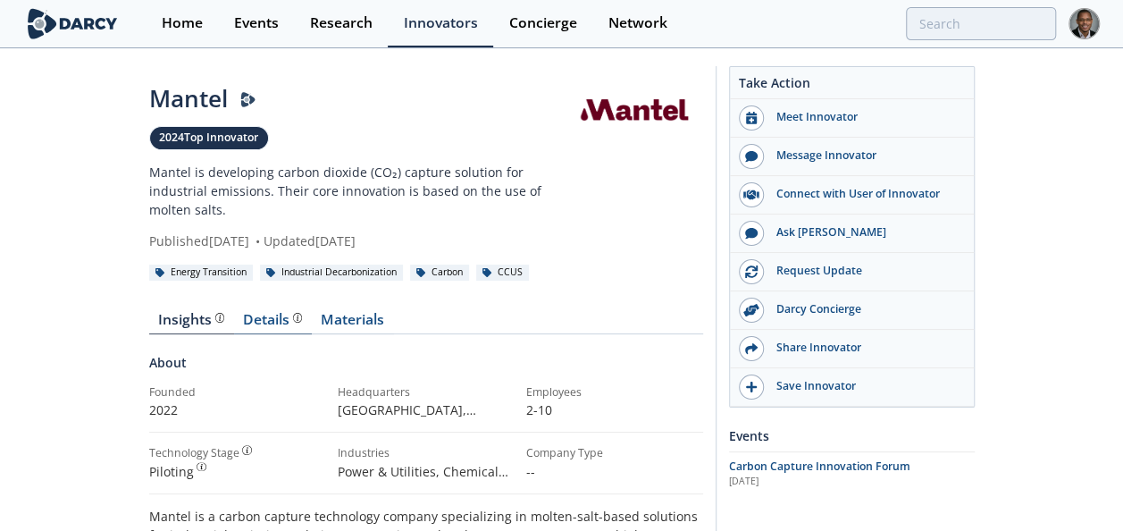
click at [281, 318] on div "Details Product overview, business model, technology and applications as added …" at bounding box center [272, 320] width 59 height 14
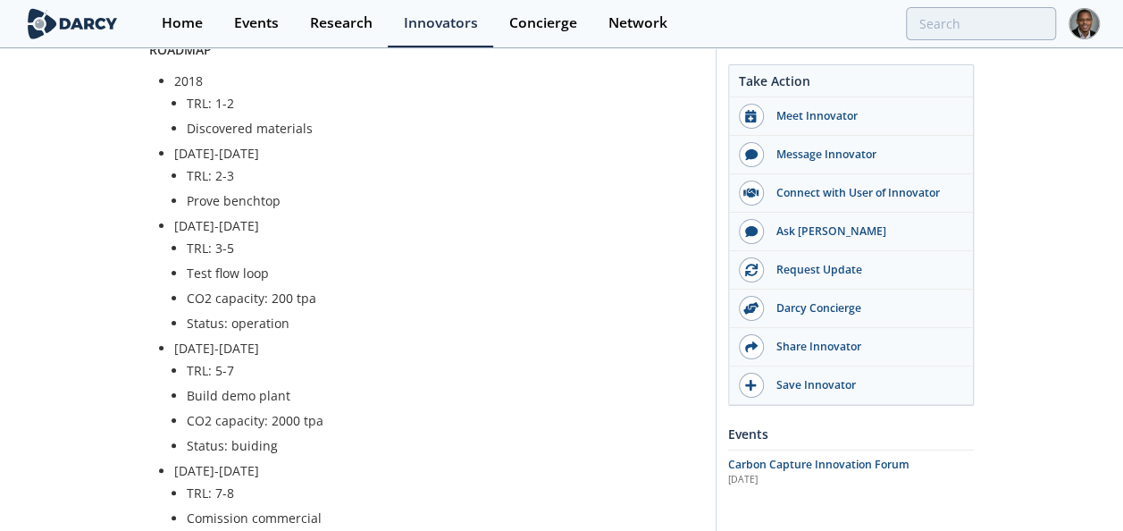
scroll to position [603, 0]
